Goal: Communication & Community: Share content

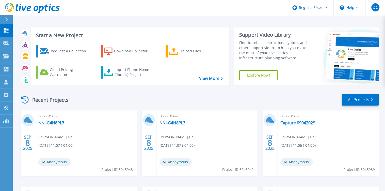
click at [304, 100] on div "Recent Projects All Projects" at bounding box center [199, 100] width 359 height 13
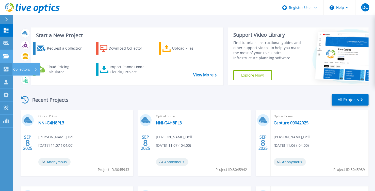
click at [3, 60] on link "Projects Projects" at bounding box center [6, 56] width 13 height 13
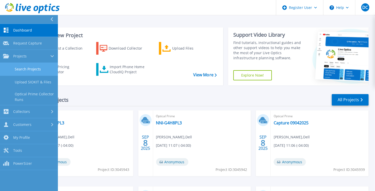
click at [32, 68] on link "Search Projects" at bounding box center [29, 69] width 58 height 13
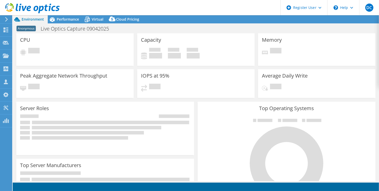
select select "USD"
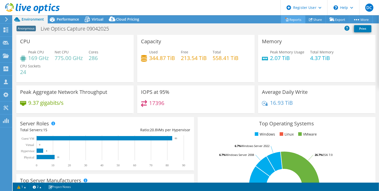
click at [285, 22] on link "Reports" at bounding box center [293, 19] width 24 height 8
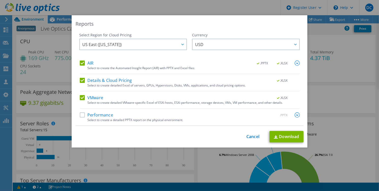
click at [81, 115] on label "Performance" at bounding box center [96, 114] width 33 height 5
click at [0, 0] on input "Performance" at bounding box center [0, 0] width 0 height 0
click at [282, 134] on link "Download" at bounding box center [287, 136] width 34 height 11
drag, startPoint x: 178, startPoint y: 137, endPoint x: 182, endPoint y: 137, distance: 4.3
click at [178, 137] on div "This process may take a while, please wait... Cancel Download" at bounding box center [189, 136] width 228 height 11
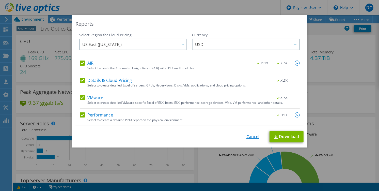
click at [247, 138] on link "Cancel" at bounding box center [252, 136] width 13 height 5
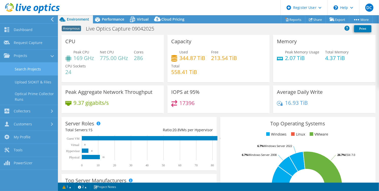
click at [41, 72] on link "Search Projects" at bounding box center [29, 69] width 58 height 13
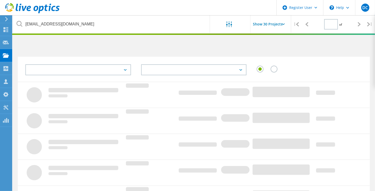
type input "1"
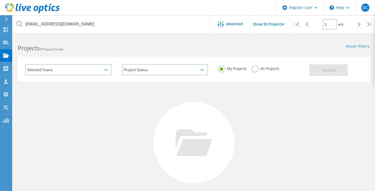
drag, startPoint x: 124, startPoint y: 116, endPoint x: 162, endPoint y: 89, distance: 45.8
click at [148, 108] on div "No Projects Found Try refining your search." at bounding box center [194, 147] width 352 height 131
click at [258, 64] on div "My Projects All Projects" at bounding box center [261, 68] width 97 height 19
click at [259, 69] on label "All Projects" at bounding box center [266, 68] width 28 height 5
click at [0, 0] on input "All Projects" at bounding box center [0, 0] width 0 height 0
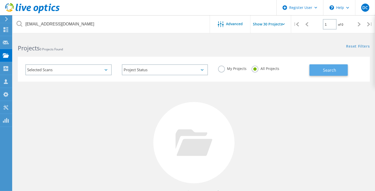
click at [331, 74] on button "Search" at bounding box center [329, 69] width 38 height 11
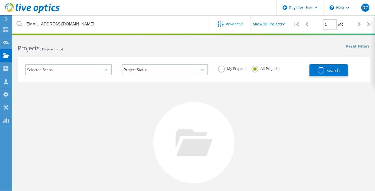
click at [136, 107] on div "No Projects Found Try refining your search." at bounding box center [194, 147] width 352 height 131
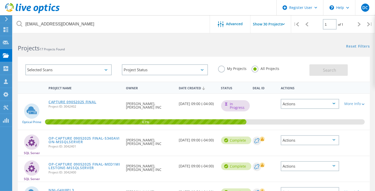
click at [64, 100] on link "CAPTURE 09052025 FINAL" at bounding box center [73, 102] width 48 height 4
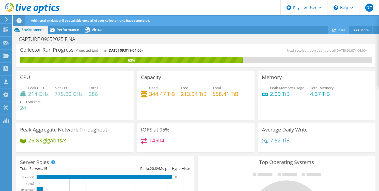
click at [339, 29] on link "Share" at bounding box center [338, 30] width 21 height 8
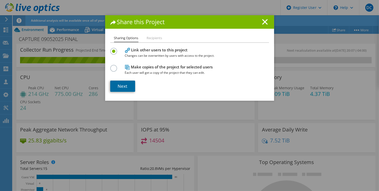
click at [130, 81] on link "Next" at bounding box center [122, 86] width 25 height 11
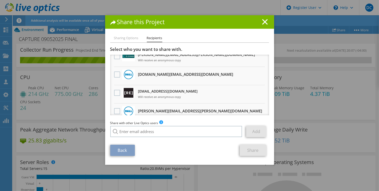
scroll to position [51, 0]
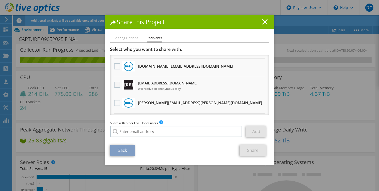
click at [116, 86] on label at bounding box center [117, 85] width 7 height 6
click at [0, 0] on input "checkbox" at bounding box center [0, 0] width 0 height 0
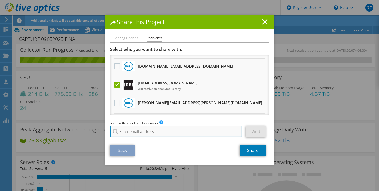
click at [156, 131] on input "search" at bounding box center [176, 131] width 132 height 11
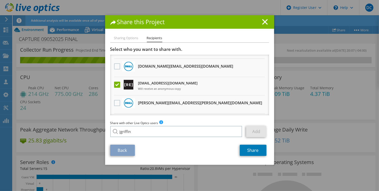
click at [153, 150] on li "jgriffin@redesign-group.com" at bounding box center [139, 147] width 58 height 6
type input "jgriffin@redesign-group.com"
click at [250, 132] on link "Add" at bounding box center [256, 131] width 20 height 11
click at [244, 151] on link "Share" at bounding box center [253, 150] width 27 height 11
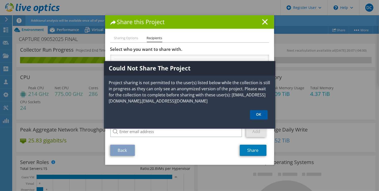
click at [261, 111] on link "OK" at bounding box center [259, 114] width 18 height 9
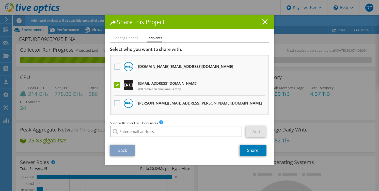
click at [262, 22] on icon at bounding box center [265, 22] width 6 height 6
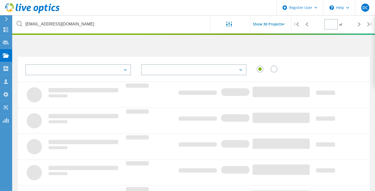
type input "1"
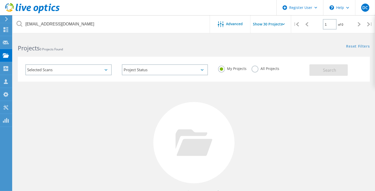
drag, startPoint x: 258, startPoint y: 69, endPoint x: 262, endPoint y: 70, distance: 4.1
click at [258, 68] on label "All Projects" at bounding box center [266, 68] width 28 height 5
click at [0, 0] on input "All Projects" at bounding box center [0, 0] width 0 height 0
click at [345, 70] on button "Search" at bounding box center [329, 69] width 38 height 11
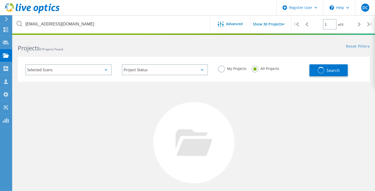
click at [185, 132] on icon at bounding box center [194, 142] width 37 height 27
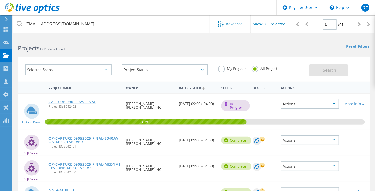
click at [74, 100] on link "CAPTURE 09052025 FINAL" at bounding box center [73, 102] width 48 height 4
